Goal: Navigation & Orientation: Find specific page/section

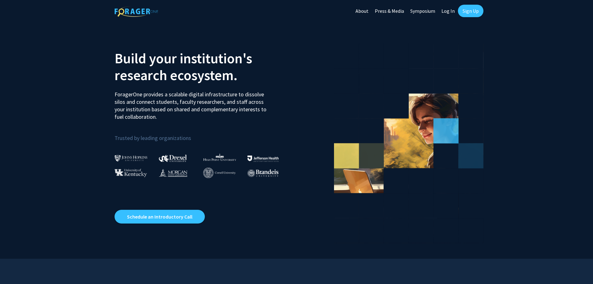
click at [446, 12] on link "Log In" at bounding box center [448, 11] width 20 height 22
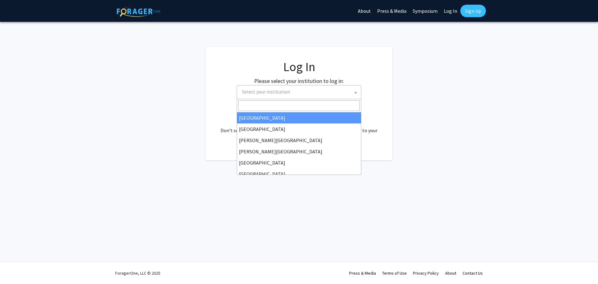
click at [307, 90] on span "Select your institution" at bounding box center [299, 91] width 121 height 13
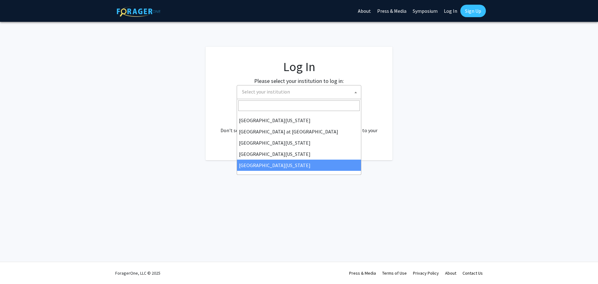
select select "33"
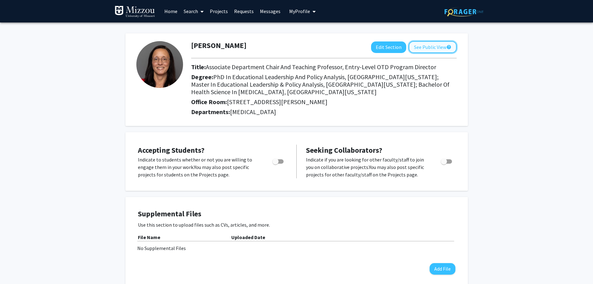
click at [431, 50] on button "See Public View help" at bounding box center [433, 47] width 48 height 12
